Goal: Task Accomplishment & Management: Use online tool/utility

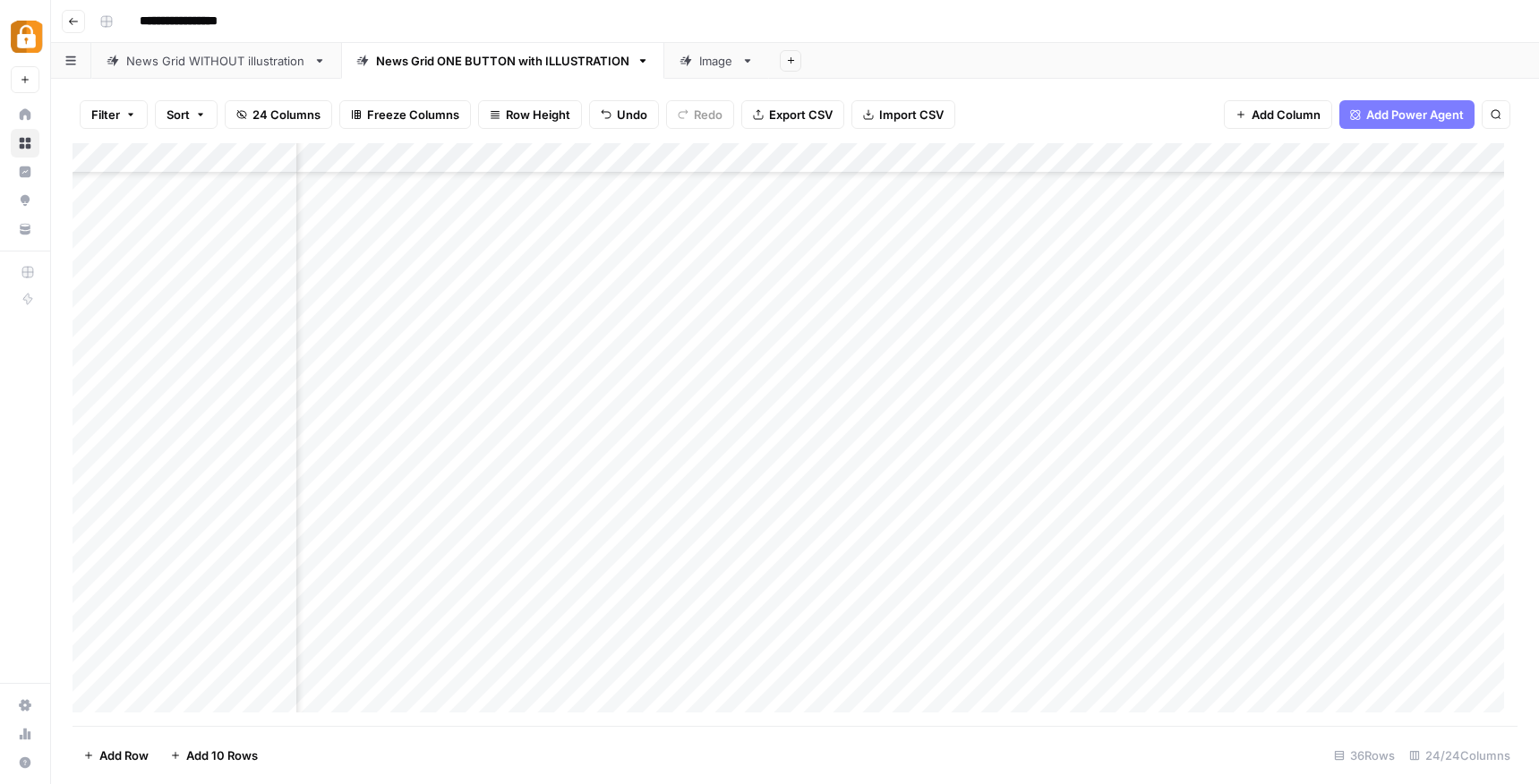
scroll to position [392, 910]
click at [904, 527] on div "Add Column" at bounding box center [794, 434] width 1445 height 582
click at [1124, 526] on div "Add Column" at bounding box center [794, 434] width 1445 height 582
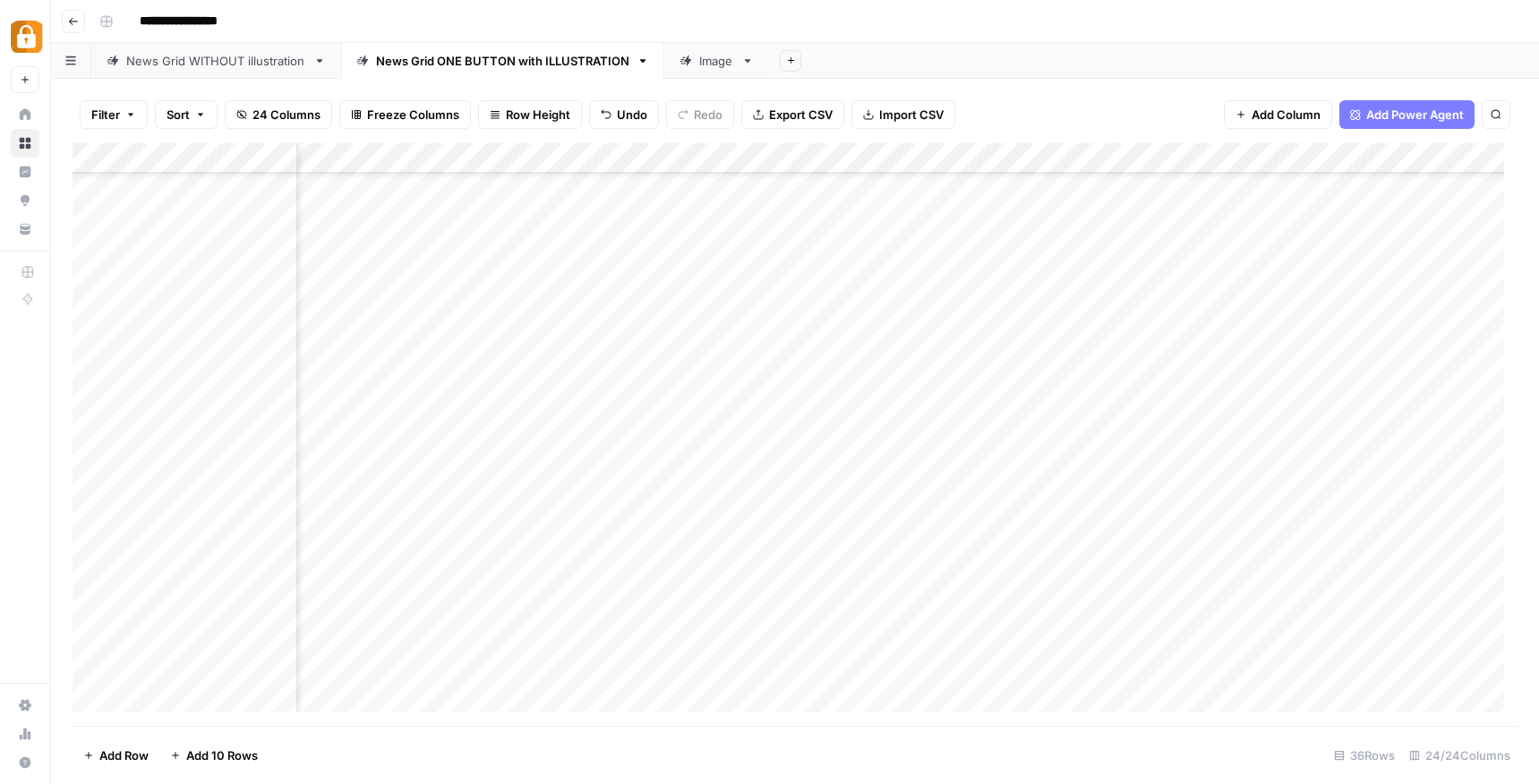
click at [982, 523] on div "Add Column" at bounding box center [794, 434] width 1445 height 582
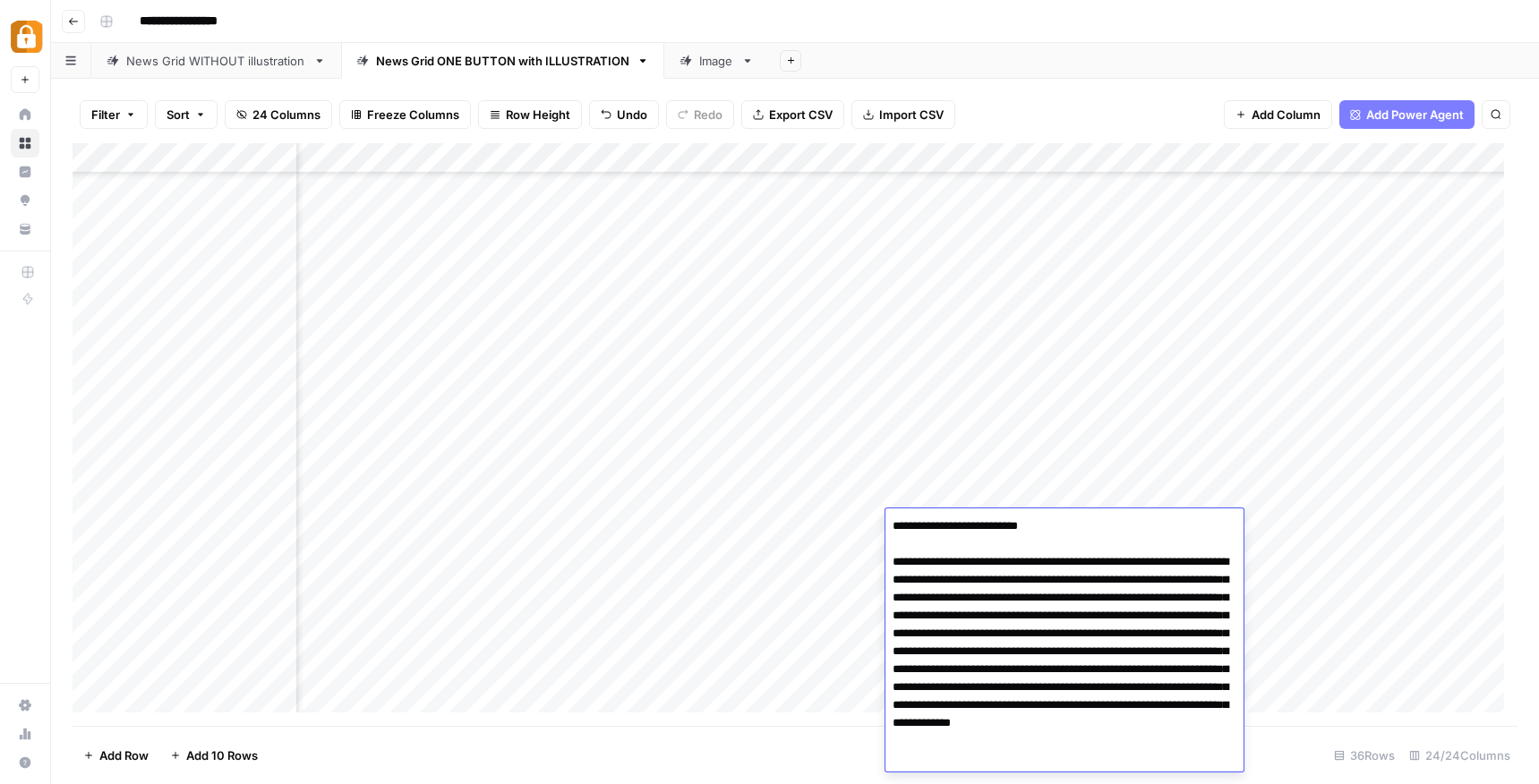
drag, startPoint x: 966, startPoint y: 632, endPoint x: 1068, endPoint y: 565, distance: 122.0
click at [1068, 565] on textarea "**********" at bounding box center [1065, 642] width 358 height 257
type textarea "**********"
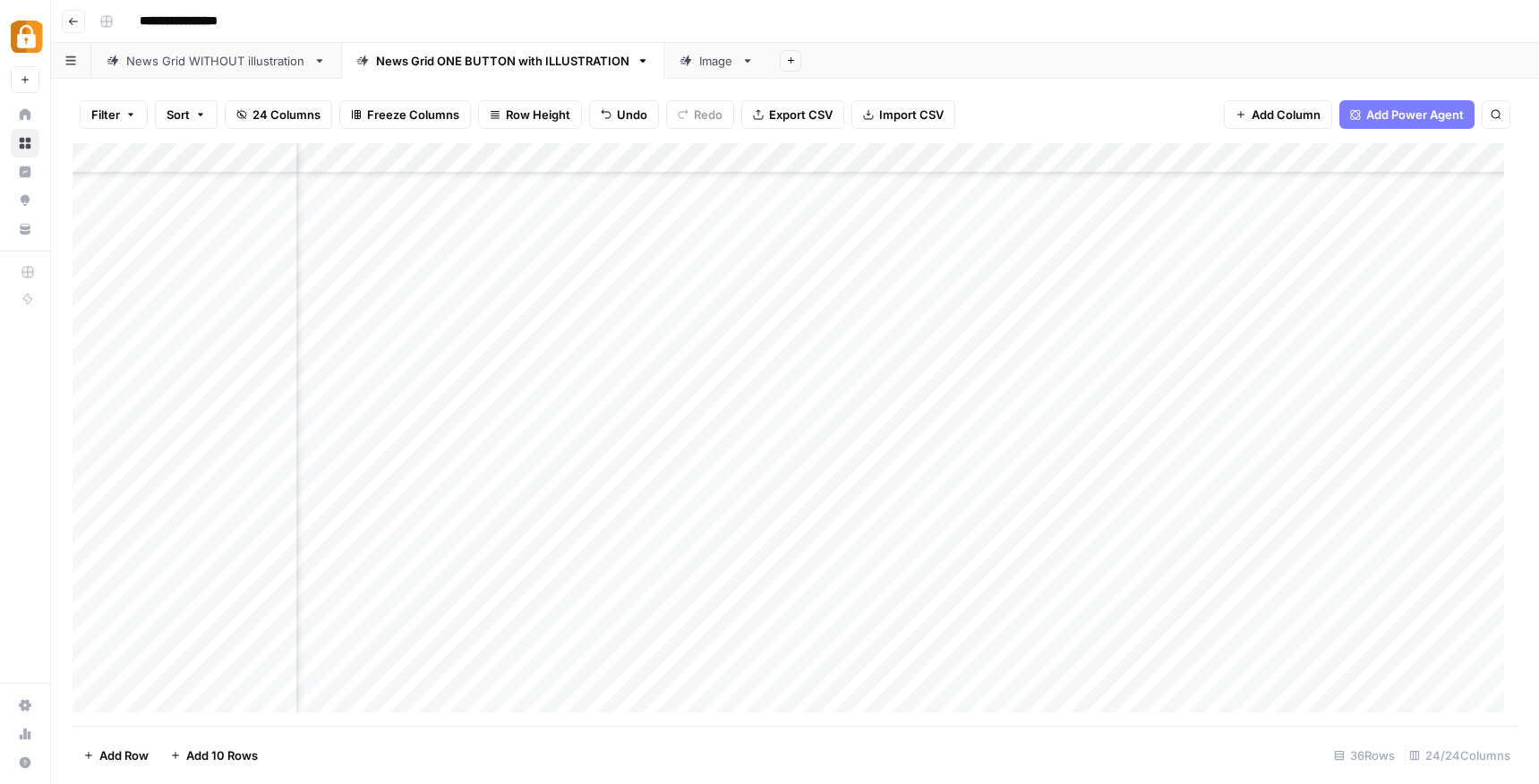
click at [1102, 524] on div "Add Column" at bounding box center [794, 434] width 1445 height 582
click at [940, 529] on div "Add Column" at bounding box center [794, 434] width 1445 height 582
click at [1006, 525] on div "Add Column" at bounding box center [794, 434] width 1445 height 582
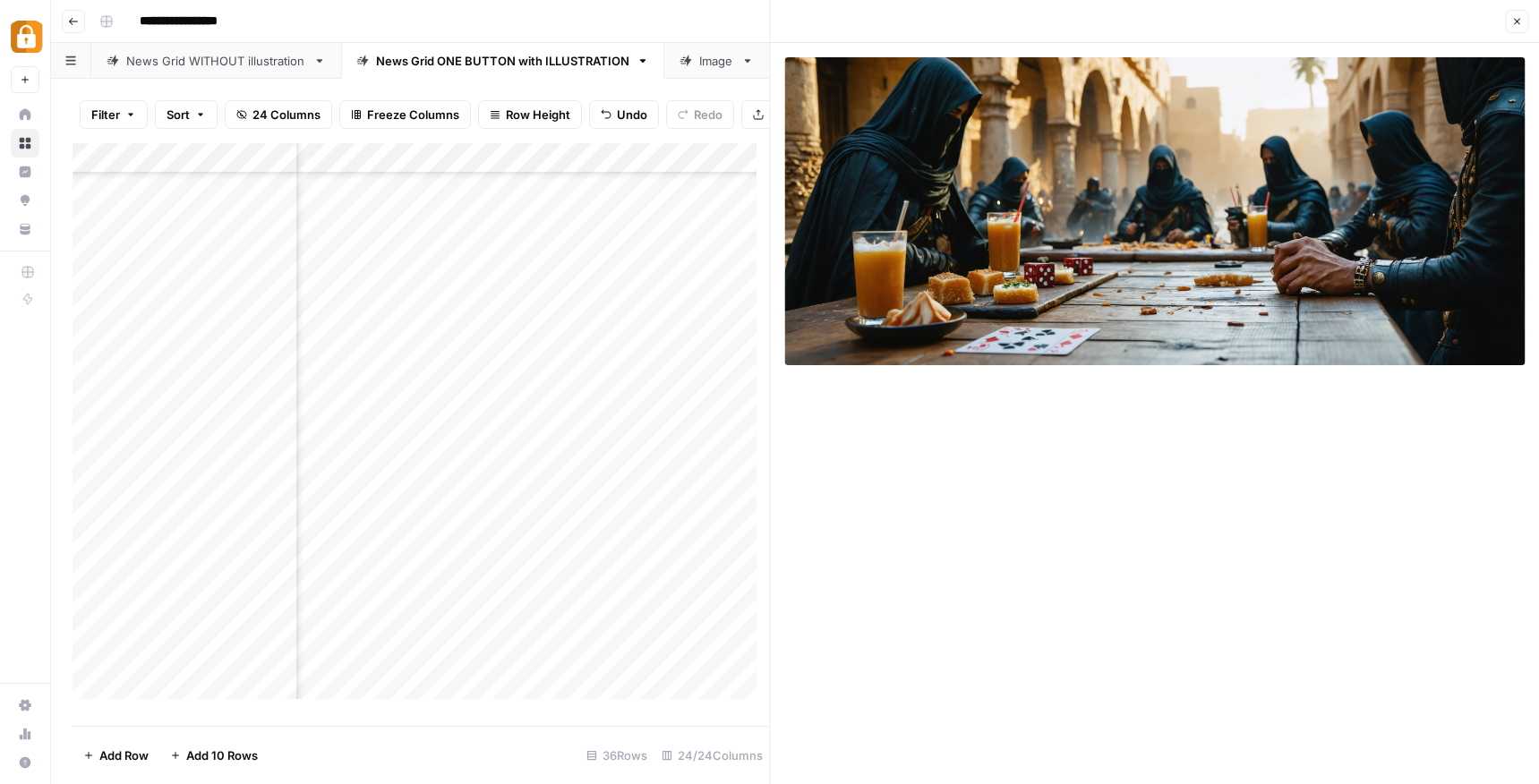
click at [1515, 22] on icon "button" at bounding box center [1517, 22] width 6 height 6
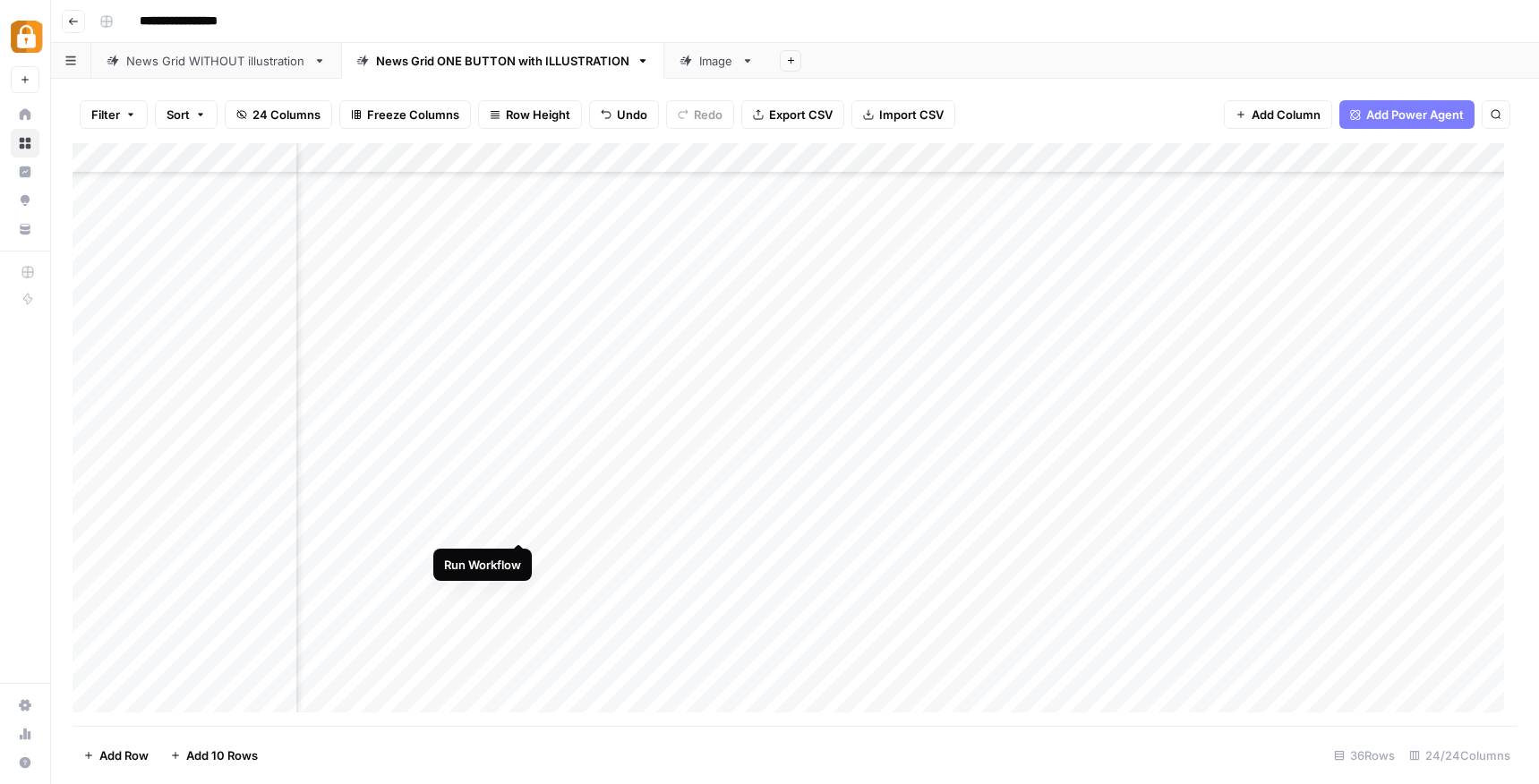
click at [517, 524] on div "Add Column" at bounding box center [794, 434] width 1445 height 582
click at [836, 525] on div "Add Column" at bounding box center [794, 434] width 1445 height 582
click at [1003, 526] on div "Add Column" at bounding box center [794, 434] width 1445 height 582
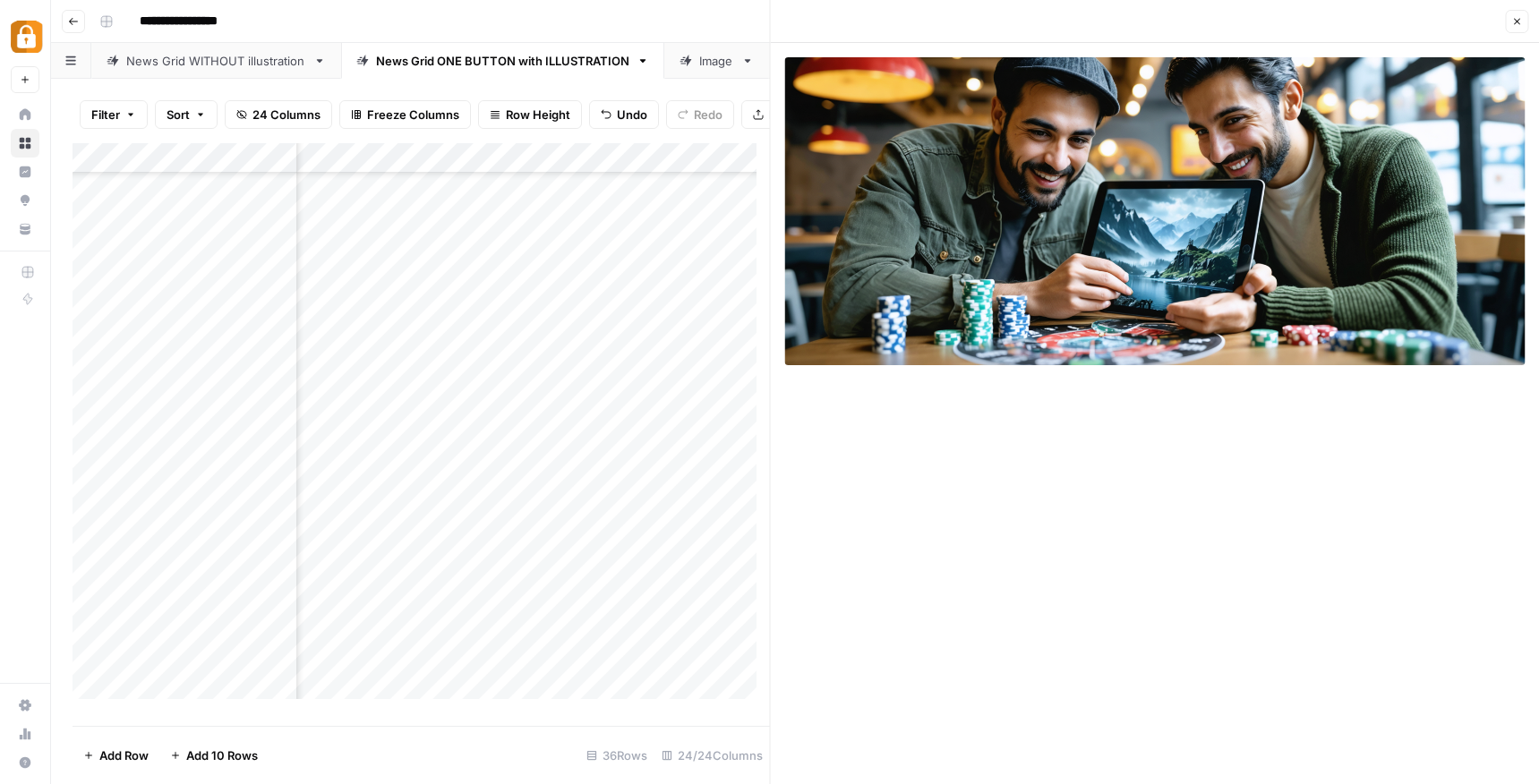
click at [1513, 25] on icon "button" at bounding box center [1516, 21] width 11 height 11
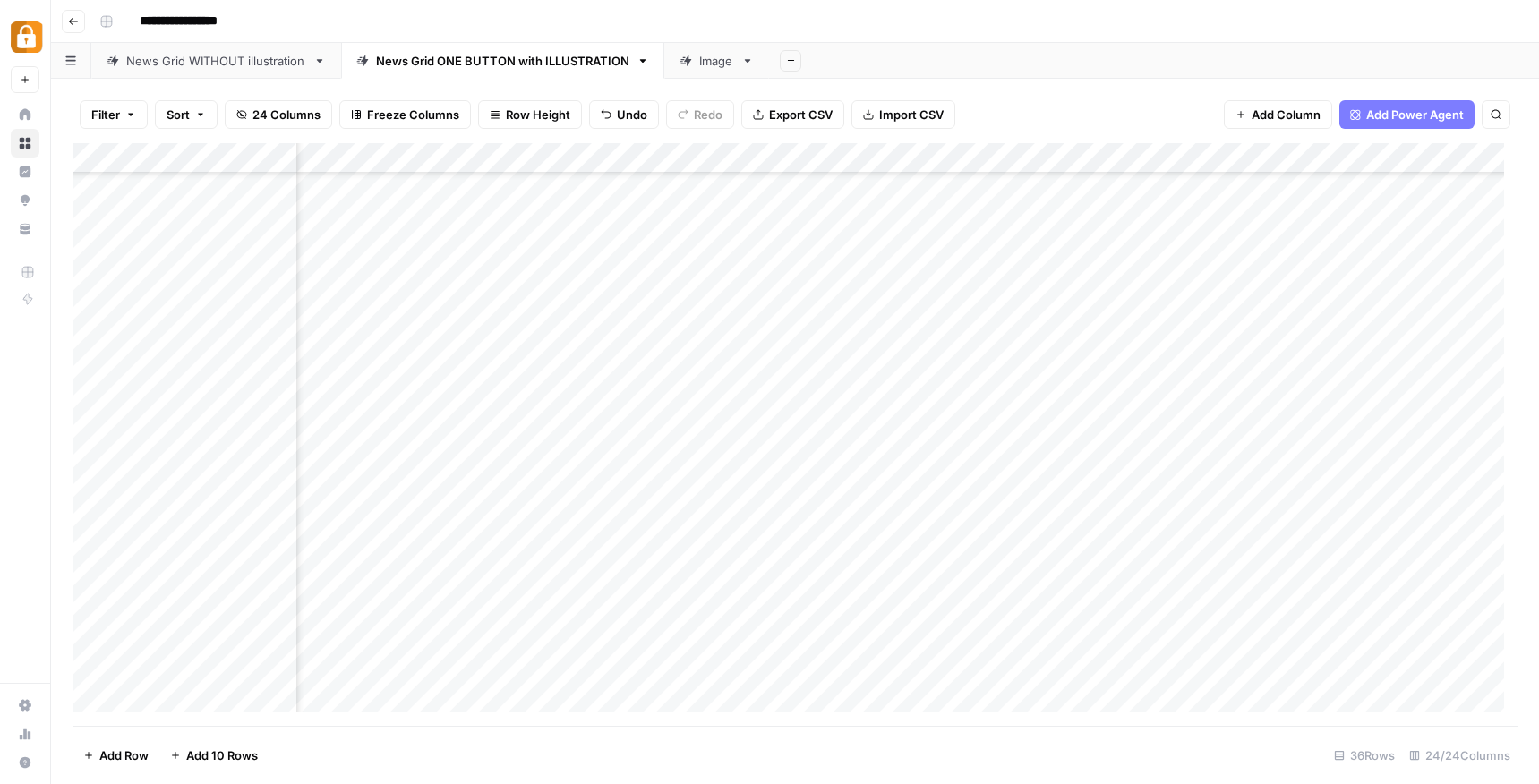
click at [1101, 528] on div "Add Column" at bounding box center [794, 434] width 1445 height 582
click at [1145, 522] on div "Add Column" at bounding box center [794, 434] width 1445 height 582
click at [388, 519] on div "Add Column" at bounding box center [794, 434] width 1445 height 582
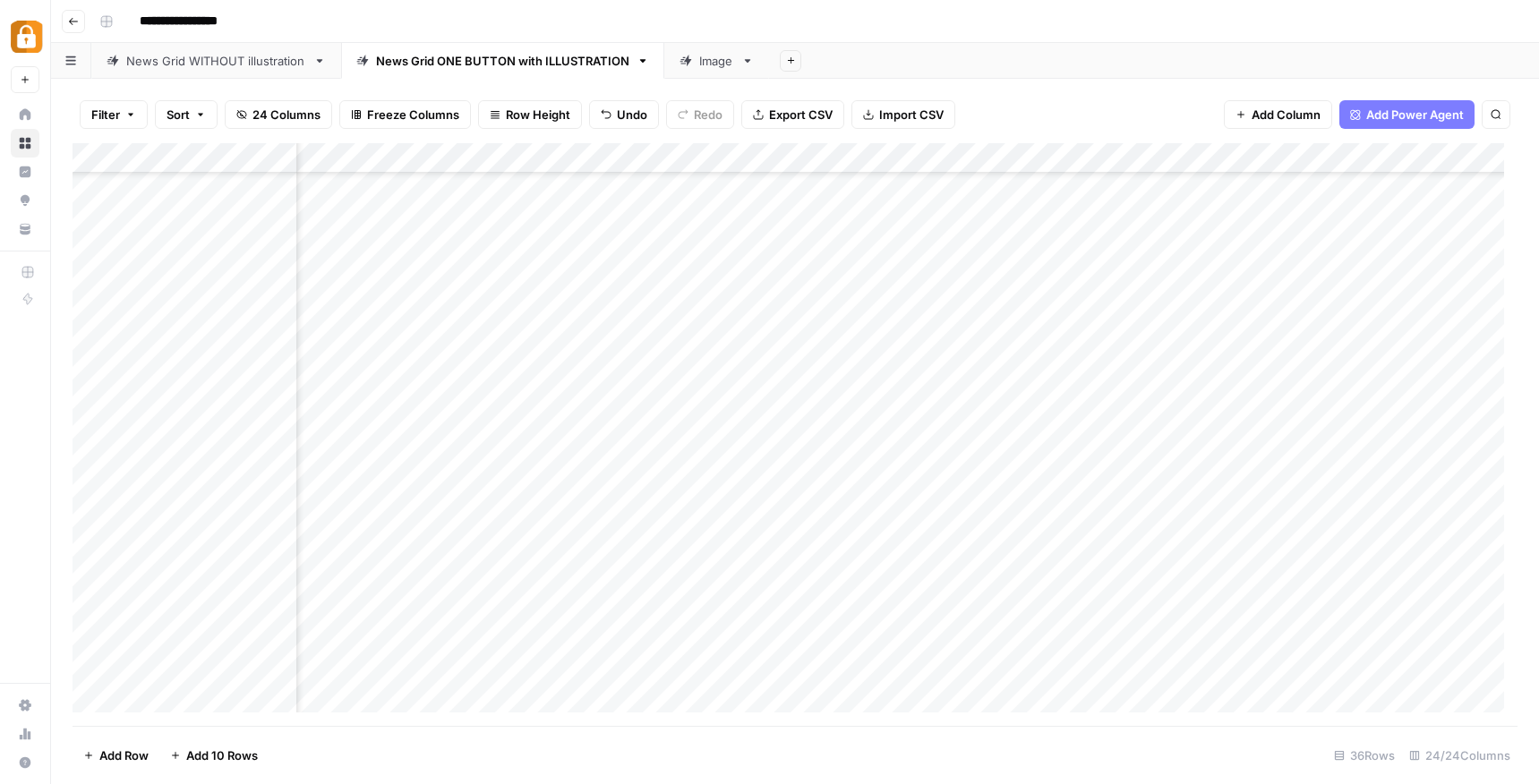
click at [615, 519] on div "Add Column" at bounding box center [794, 434] width 1445 height 582
click at [664, 526] on div "Add Column" at bounding box center [794, 434] width 1445 height 582
click at [664, 526] on input "**********" at bounding box center [717, 527] width 286 height 22
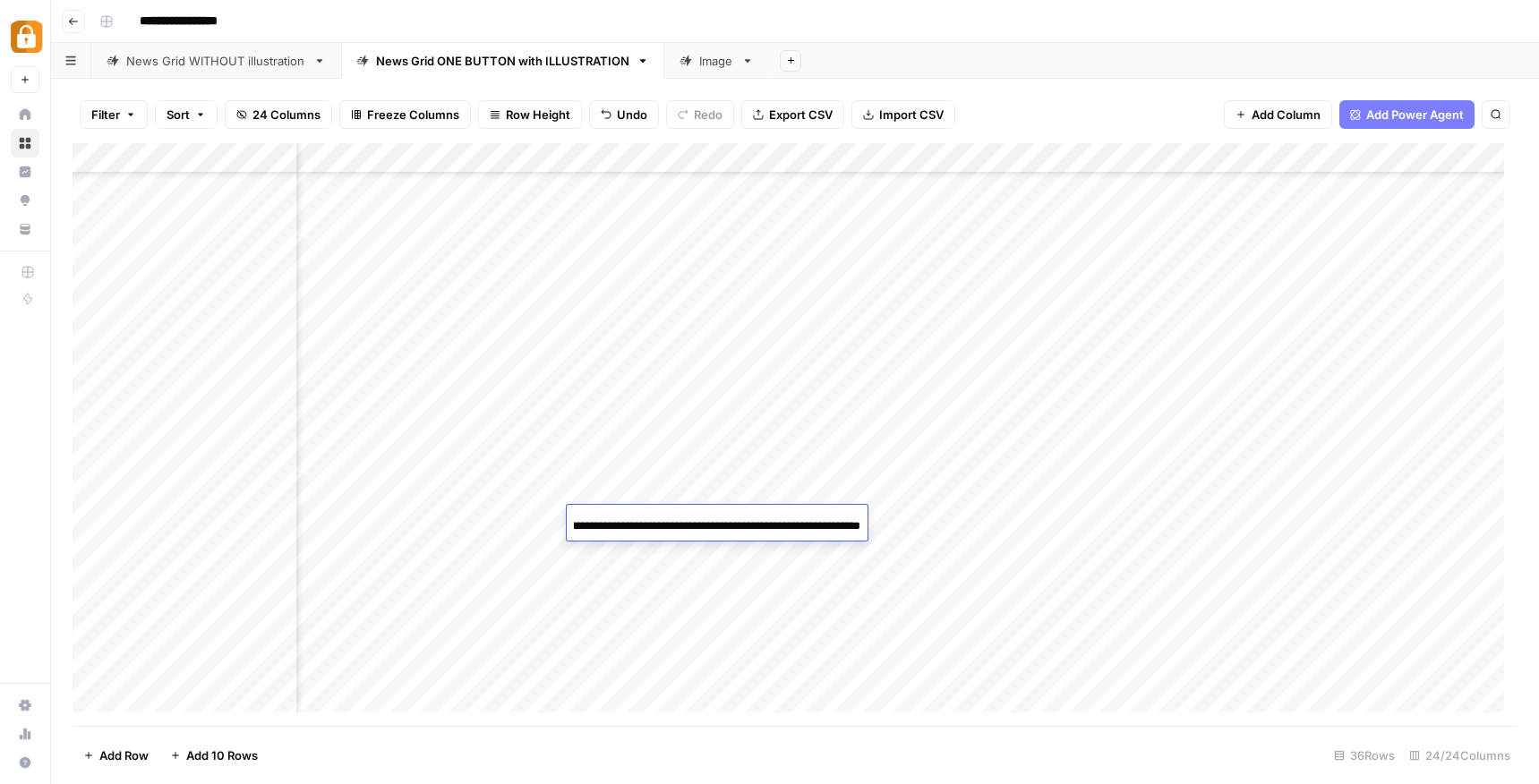
click at [664, 526] on input "**********" at bounding box center [717, 527] width 286 height 22
